Goal: Information Seeking & Learning: Learn about a topic

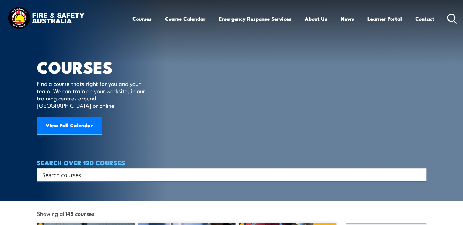
click at [92, 170] on input "Search input" at bounding box center [227, 174] width 371 height 9
type input "fire marshall"
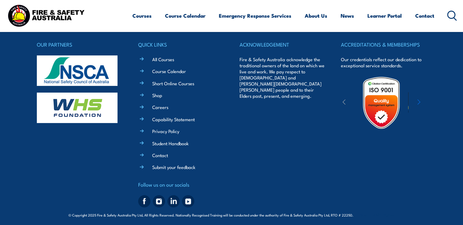
scroll to position [197, 0]
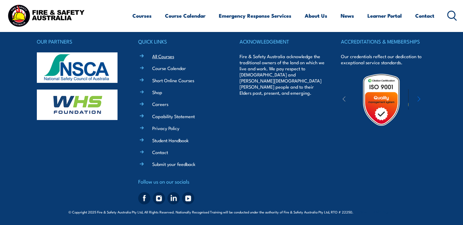
click at [165, 54] on link "All Courses" at bounding box center [163, 56] width 22 height 6
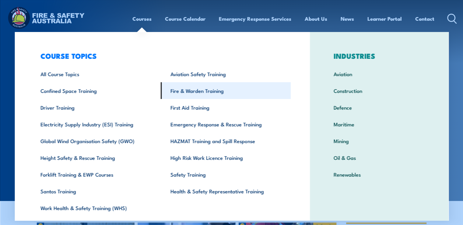
click at [194, 89] on link "Fire & Warden Training" at bounding box center [226, 90] width 130 height 17
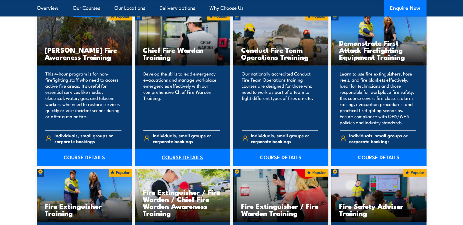
scroll to position [517, 0]
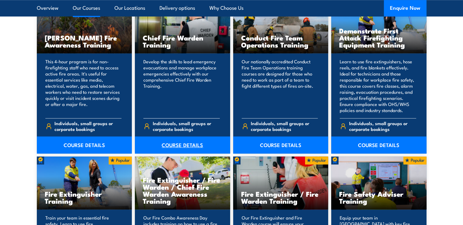
click at [186, 143] on link "COURSE DETAILS" at bounding box center [182, 144] width 95 height 17
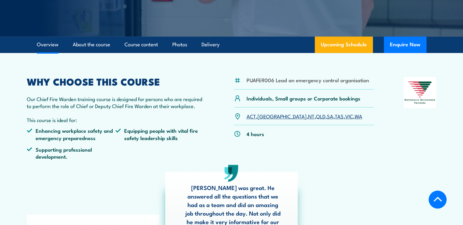
scroll to position [183, 0]
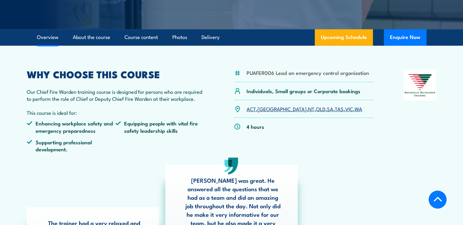
click at [356, 156] on div "PUAFER006 Lead an emergency control organisation Individuals, Small groups or C…" at bounding box center [304, 114] width 140 height 88
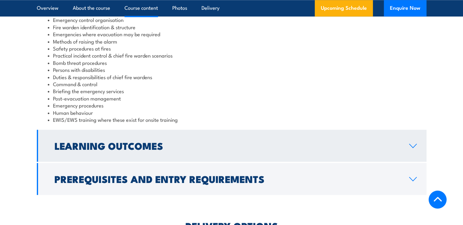
scroll to position [730, 0]
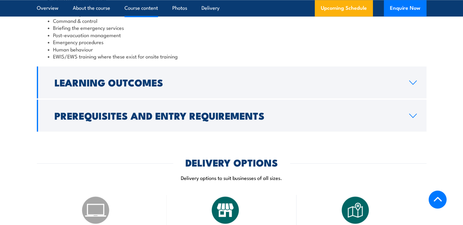
click at [415, 114] on icon at bounding box center [413, 115] width 8 height 5
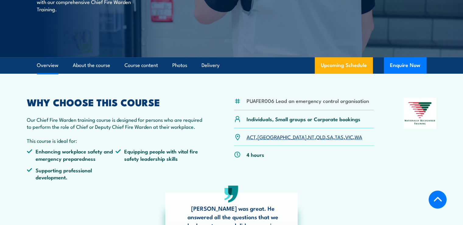
scroll to position [147, 0]
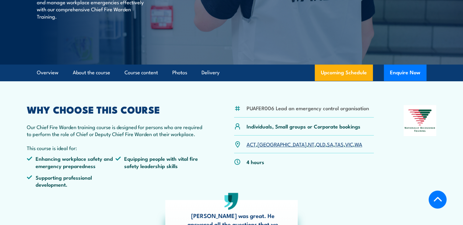
click at [316, 143] on link "QLD" at bounding box center [320, 143] width 9 height 7
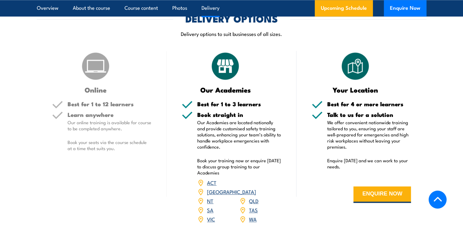
scroll to position [781, 0]
